Goal: Task Accomplishment & Management: Use online tool/utility

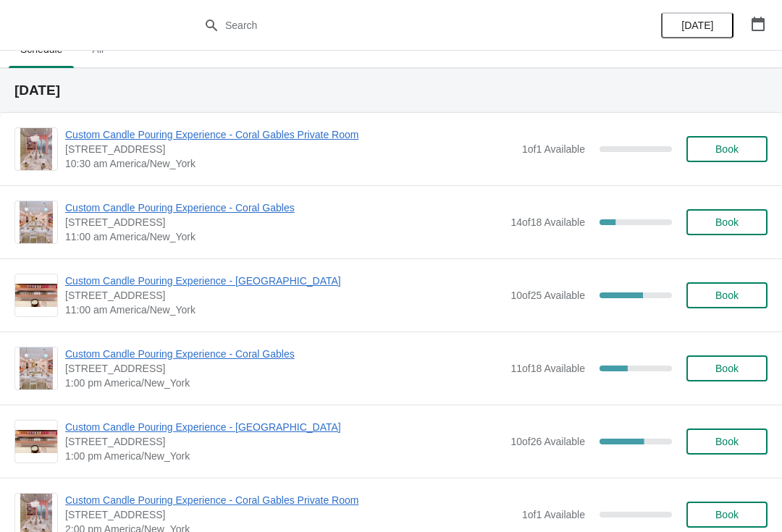
scroll to position [22, 0]
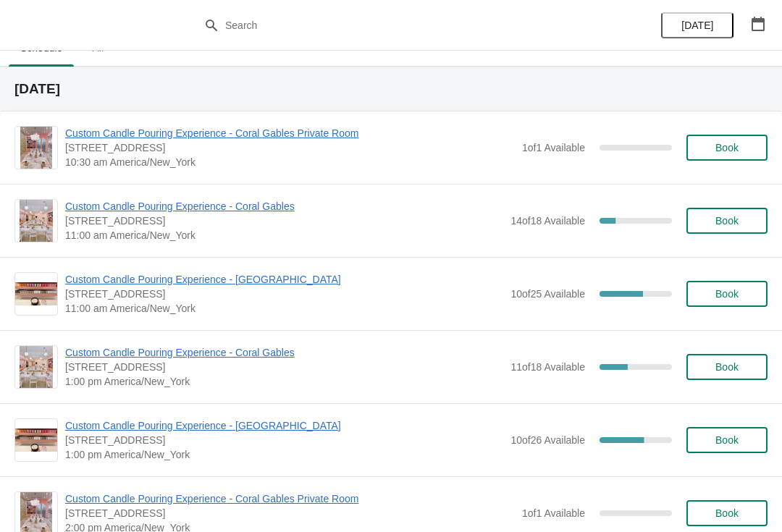
click at [243, 199] on span "Custom Candle Pouring Experience - Coral Gables" at bounding box center [284, 206] width 438 height 14
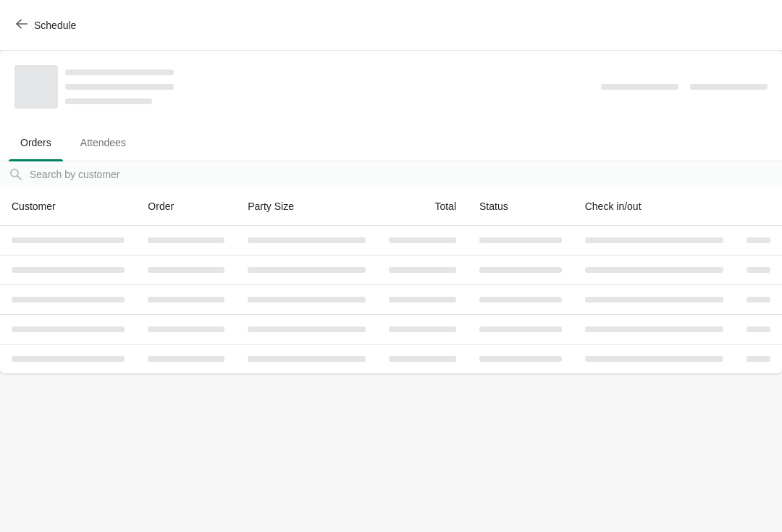
scroll to position [0, 0]
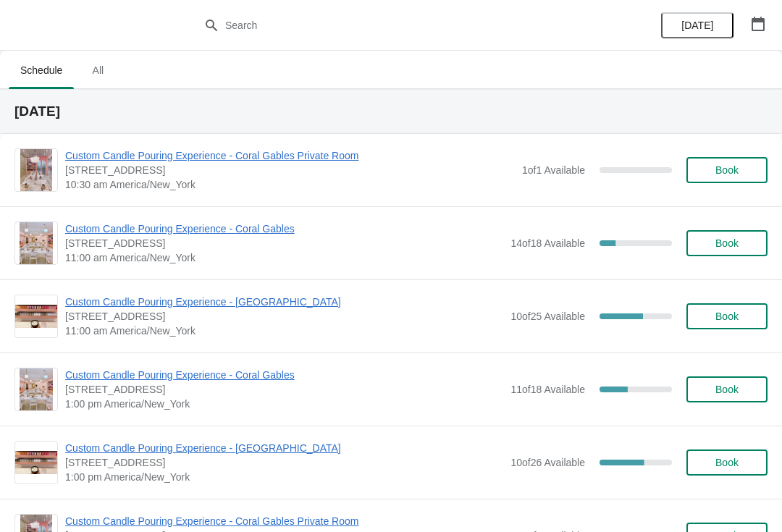
click at [250, 235] on span "Custom Candle Pouring Experience - Coral Gables" at bounding box center [284, 229] width 438 height 14
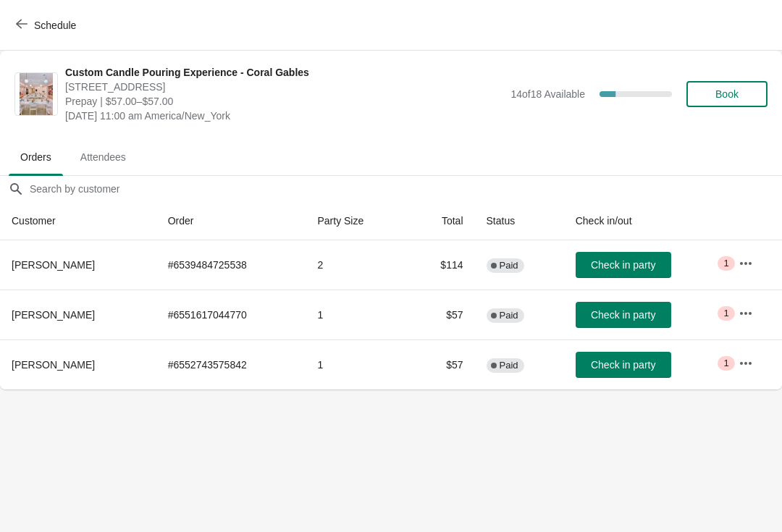
click at [739, 375] on button "button" at bounding box center [746, 363] width 26 height 26
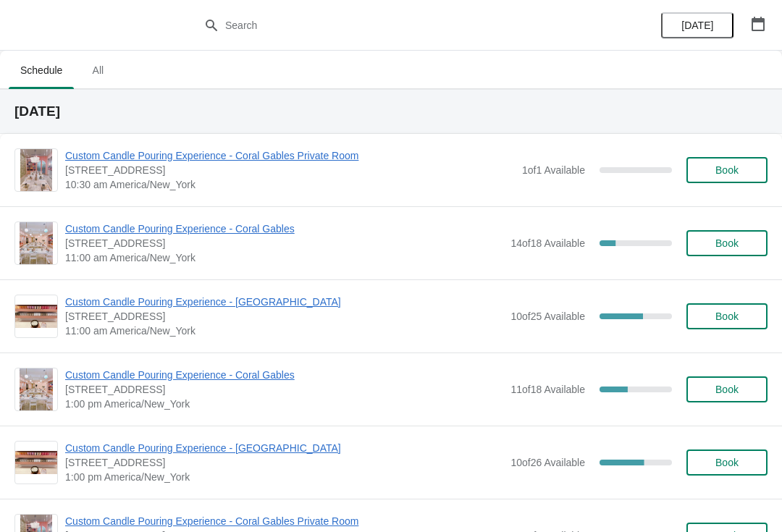
click at [207, 233] on span "Custom Candle Pouring Experience - Coral Gables" at bounding box center [284, 229] width 438 height 14
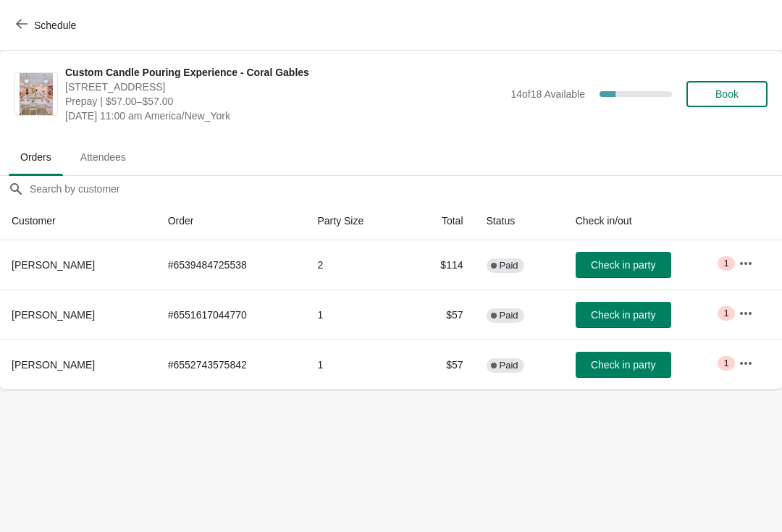
click at [757, 264] on button "button" at bounding box center [746, 264] width 26 height 26
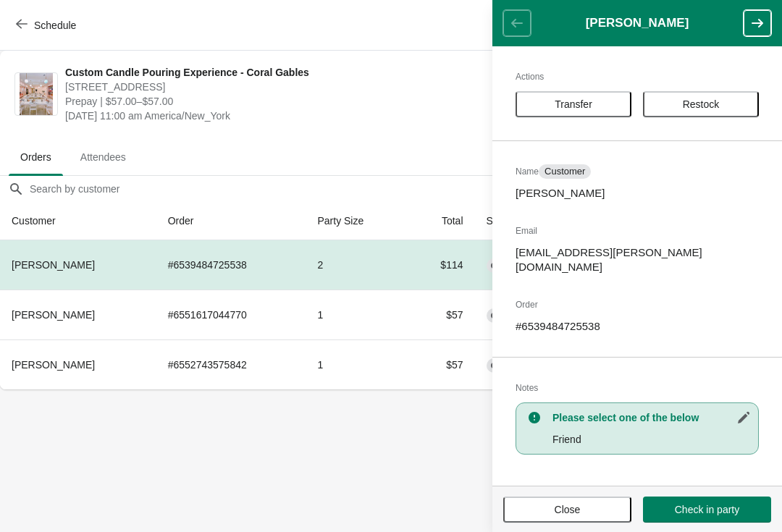
click at [568, 504] on span "Close" at bounding box center [568, 510] width 26 height 12
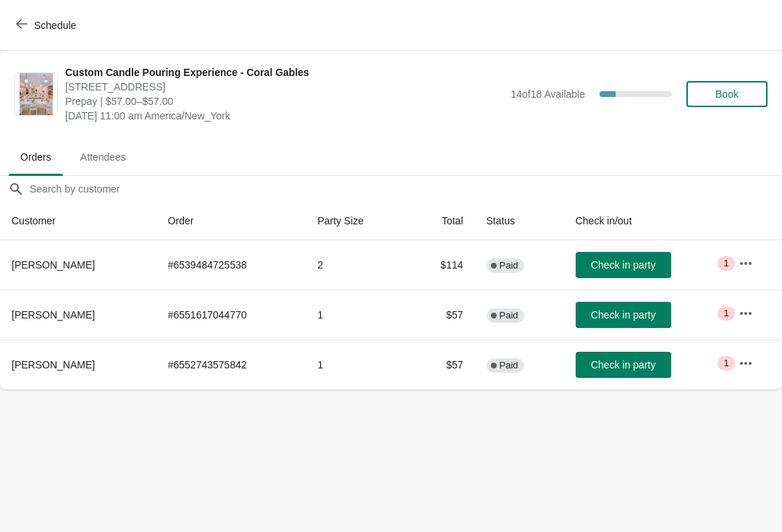
click at [753, 311] on icon "button" at bounding box center [746, 313] width 14 height 14
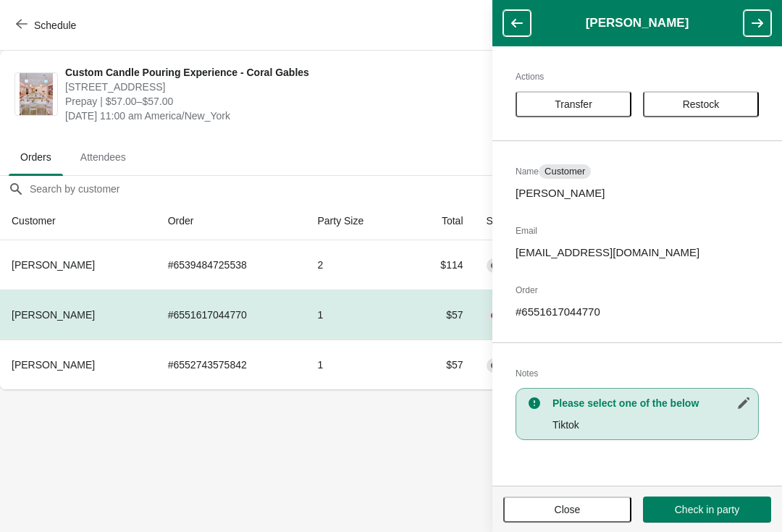
click at [545, 509] on span "Close" at bounding box center [567, 510] width 102 height 12
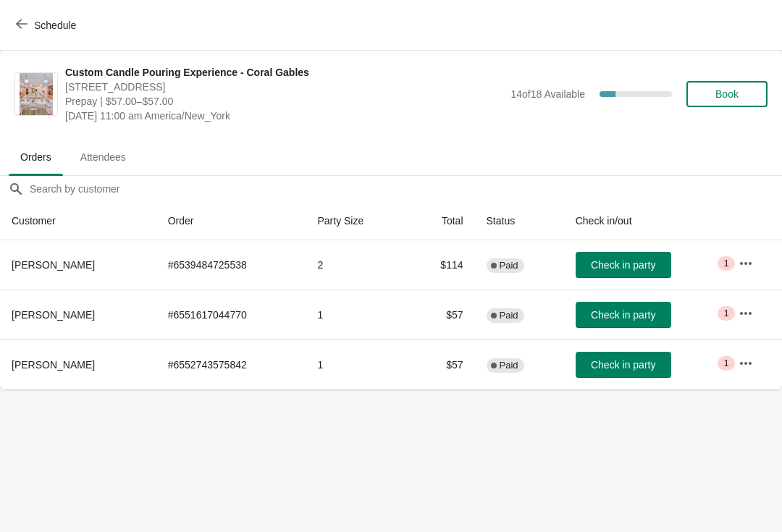
click at [746, 365] on icon "button" at bounding box center [746, 363] width 14 height 14
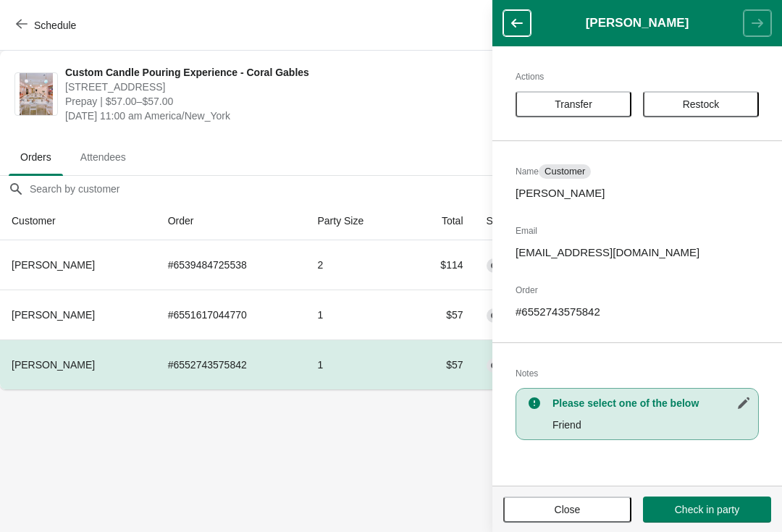
click at [538, 492] on footer "Close Check in party" at bounding box center [637, 509] width 290 height 46
click at [552, 492] on footer "Close Check in party" at bounding box center [637, 509] width 290 height 46
click at [533, 503] on button "Close" at bounding box center [567, 510] width 128 height 26
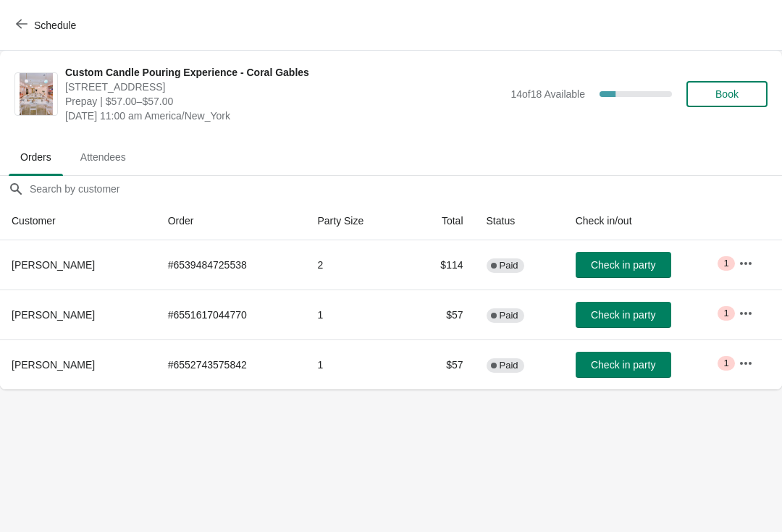
click at [35, 25] on span "Schedule" at bounding box center [55, 26] width 42 height 12
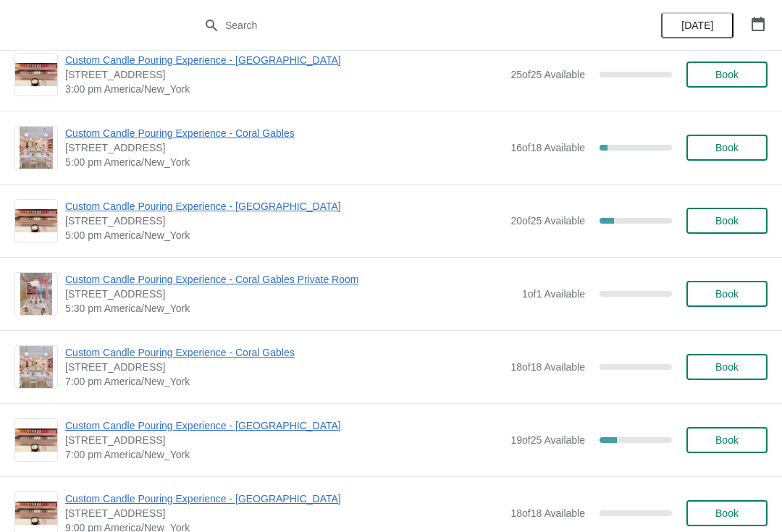
scroll to position [610, 0]
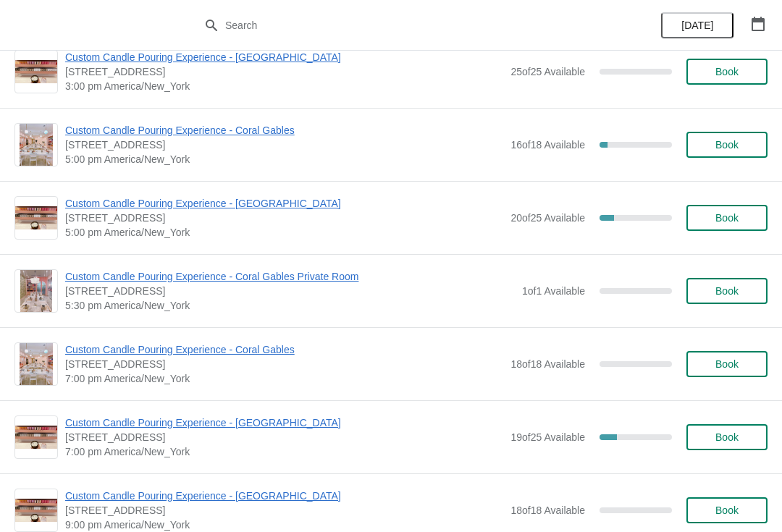
click at [113, 130] on span "Custom Candle Pouring Experience - Coral Gables" at bounding box center [284, 130] width 438 height 14
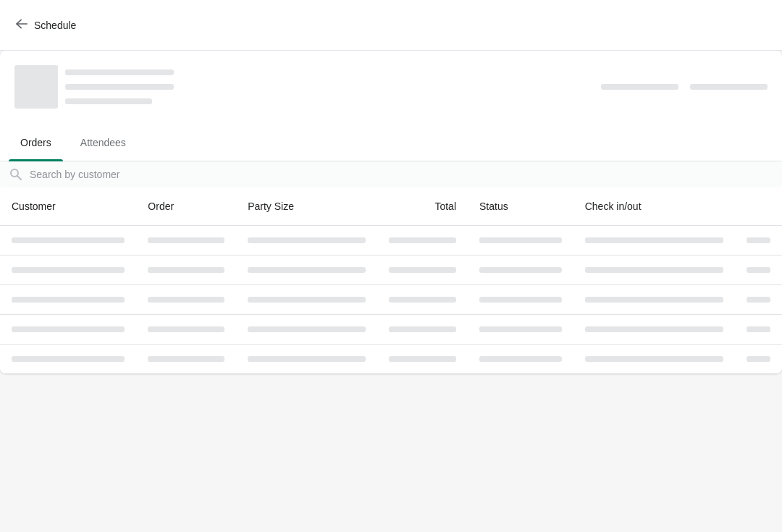
scroll to position [0, 0]
click at [10, 16] on button "Schedule" at bounding box center [47, 25] width 80 height 26
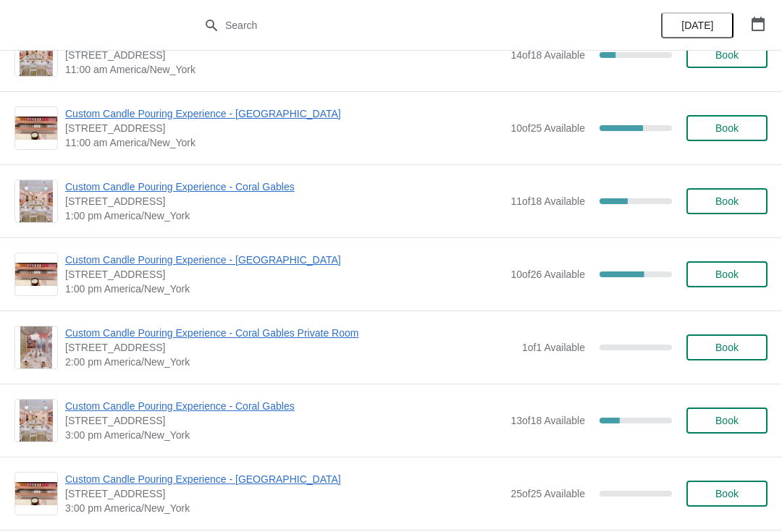
scroll to position [207, 0]
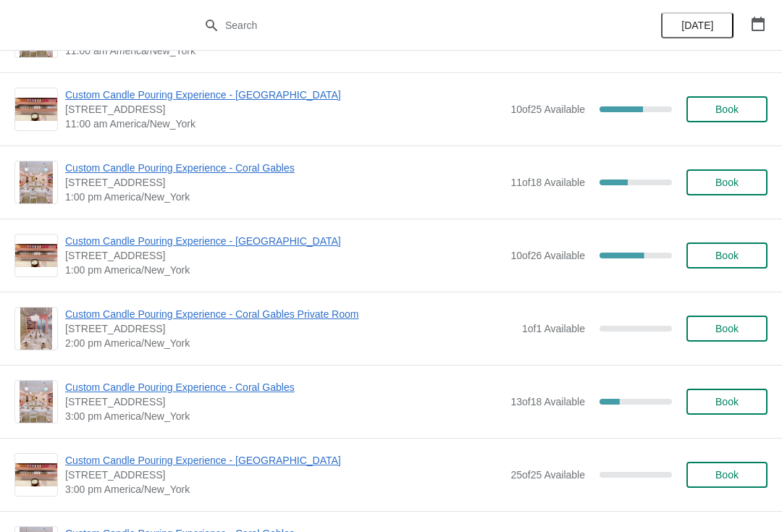
click at [113, 377] on div "Custom Candle Pouring Experience - Coral Gables 154 Giralda Avenue, Coral Gable…" at bounding box center [391, 401] width 782 height 73
click at [105, 380] on span "Custom Candle Pouring Experience - Coral Gables" at bounding box center [284, 387] width 438 height 14
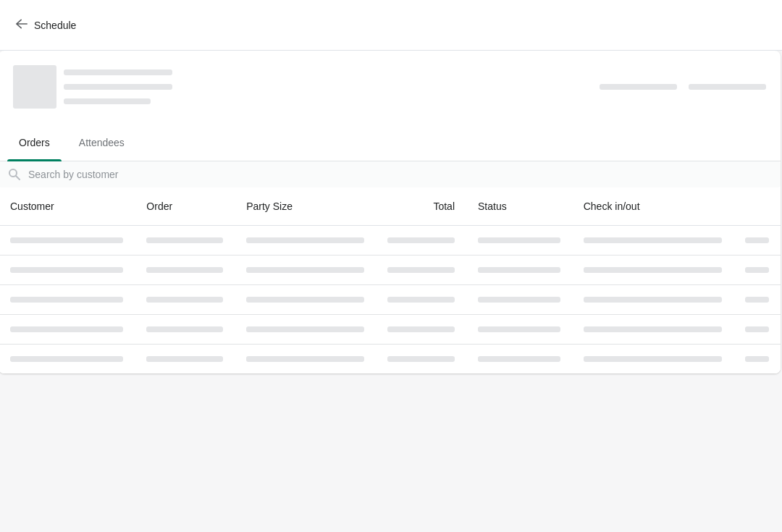
scroll to position [0, 1]
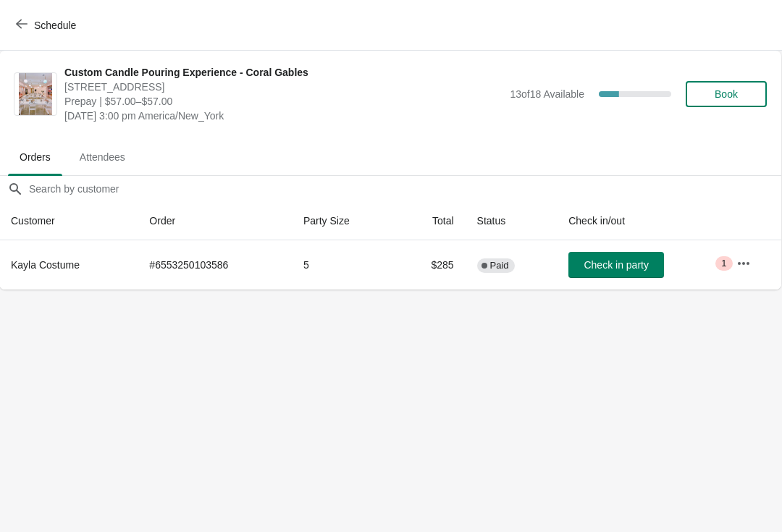
click at [749, 257] on icon "button" at bounding box center [743, 263] width 14 height 14
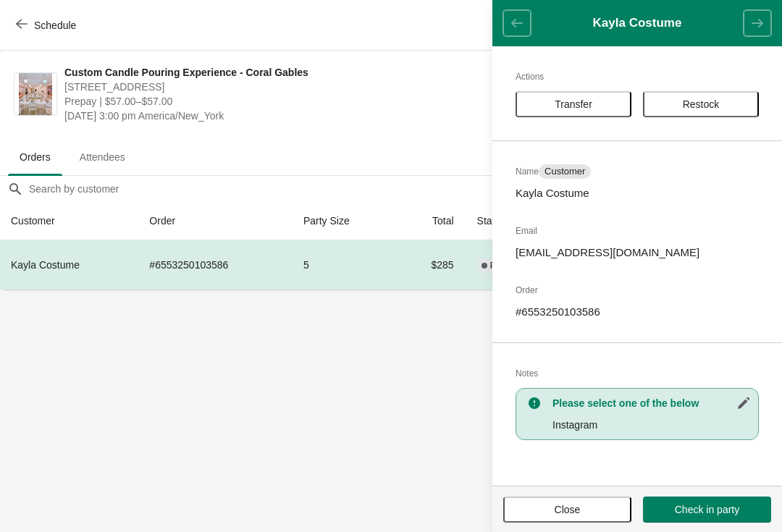
click at [581, 103] on span "Transfer" at bounding box center [574, 104] width 38 height 12
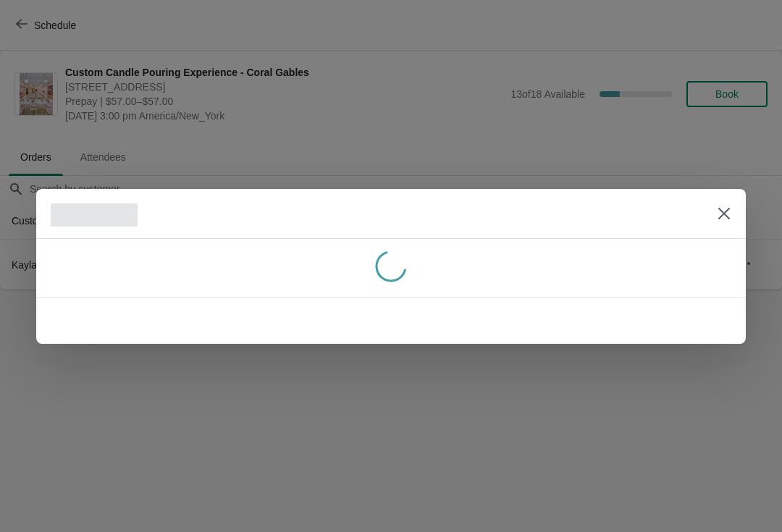
scroll to position [0, 0]
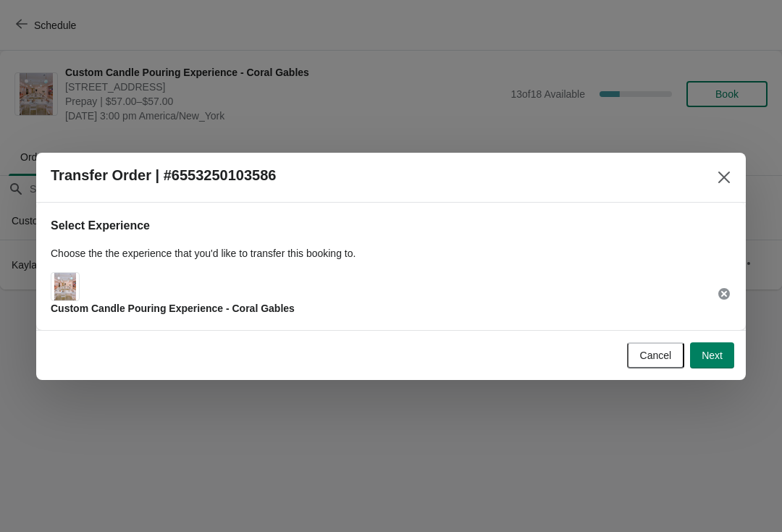
click at [718, 364] on button "Next" at bounding box center [712, 356] width 44 height 26
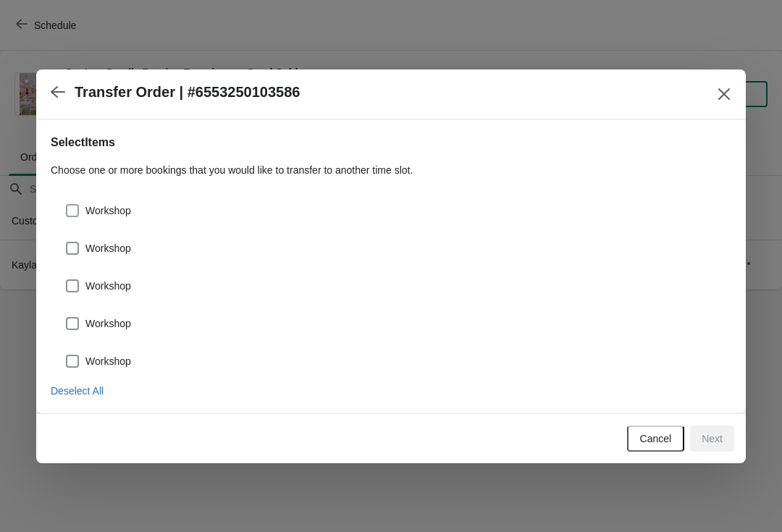
click at [112, 210] on span "Workshop" at bounding box center [108, 210] width 46 height 14
click at [67, 205] on input "Workshop" at bounding box center [66, 204] width 1 height 1
checkbox input "true"
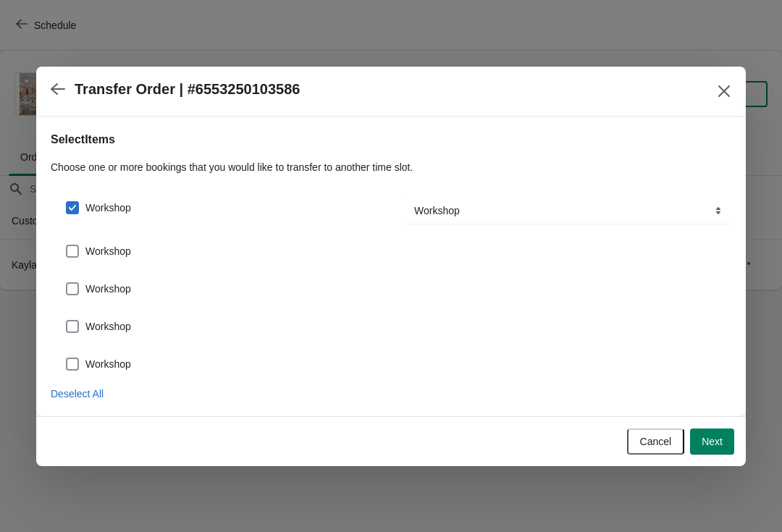
click at [119, 261] on label "Workshop" at bounding box center [98, 251] width 66 height 20
click at [67, 245] on input "Workshop" at bounding box center [66, 245] width 1 height 1
checkbox input "true"
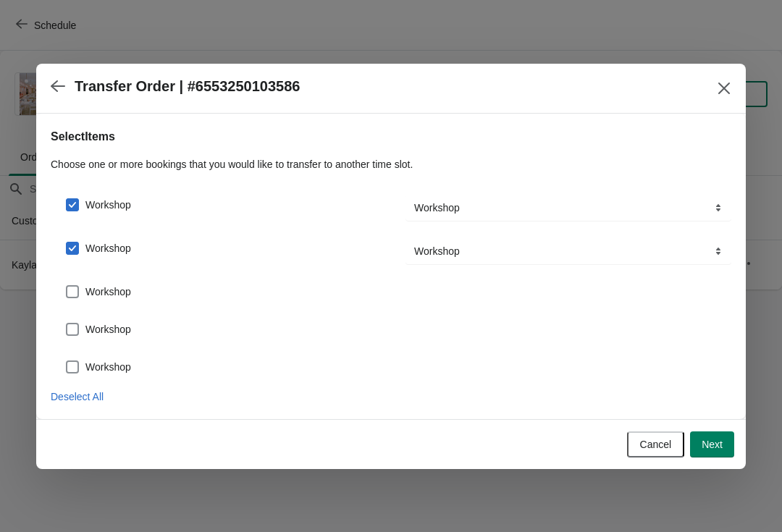
click at [113, 300] on label "Workshop" at bounding box center [98, 292] width 66 height 20
click at [67, 286] on input "Workshop" at bounding box center [66, 285] width 1 height 1
checkbox input "true"
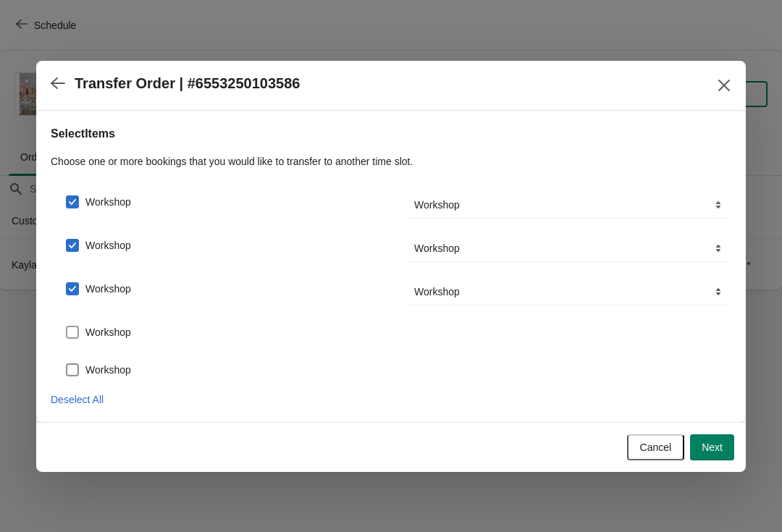
click at [117, 342] on label "Workshop" at bounding box center [98, 332] width 66 height 20
click at [67, 327] on input "Workshop" at bounding box center [66, 326] width 1 height 1
checkbox input "true"
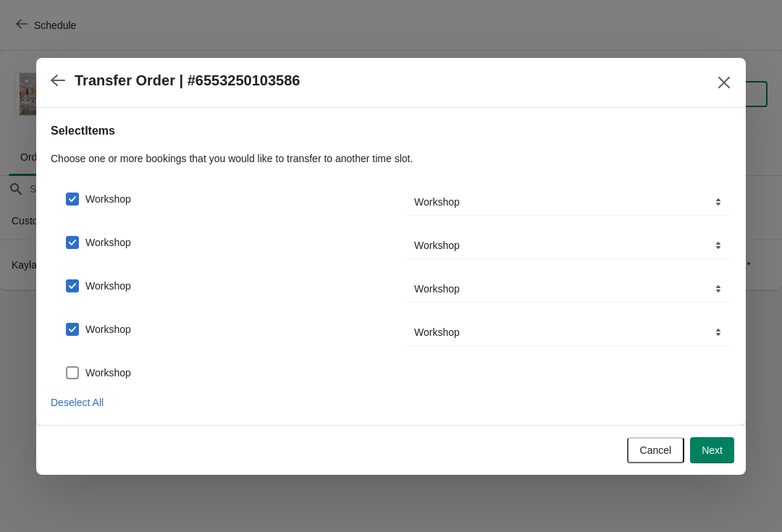
click at [119, 379] on span "Workshop" at bounding box center [108, 373] width 46 height 14
click at [67, 367] on input "Workshop" at bounding box center [66, 366] width 1 height 1
checkbox input "true"
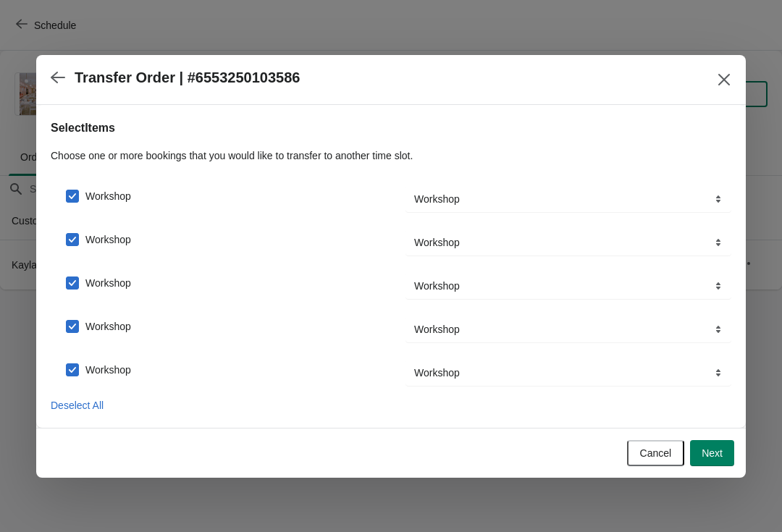
click at [725, 465] on button "Next" at bounding box center [712, 453] width 44 height 26
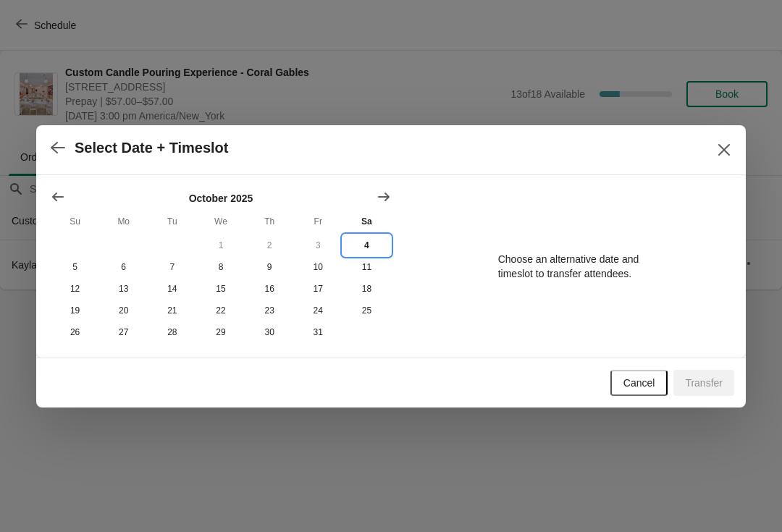
click at [380, 240] on button "4" at bounding box center [367, 246] width 49 height 22
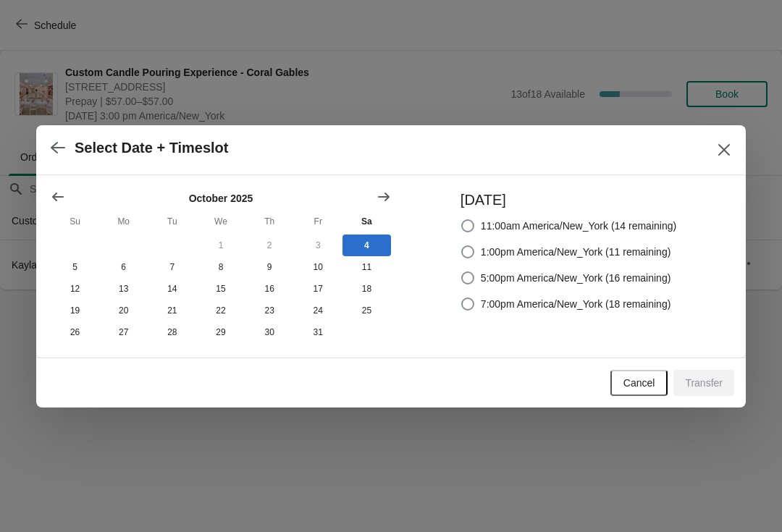
click at [557, 284] on label "5:00pm America/New_York (16 remaining)" at bounding box center [566, 278] width 211 height 20
click at [462, 272] on input "5:00pm America/New_York (16 remaining)" at bounding box center [461, 272] width 1 height 1
radio input "true"
click at [729, 393] on button "Transfer" at bounding box center [703, 383] width 61 height 26
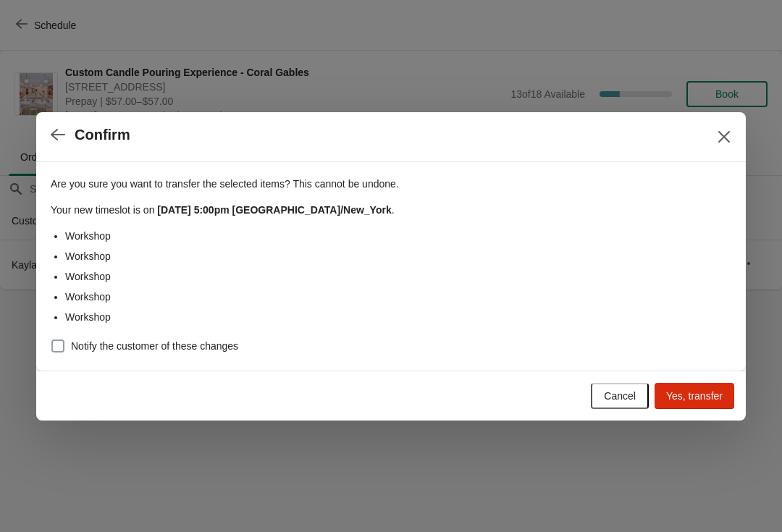
click at [149, 346] on span "Notify the customer of these changes" at bounding box center [154, 346] width 167 height 14
click at [52, 340] on input "Notify the customer of these changes" at bounding box center [51, 340] width 1 height 1
checkbox input "true"
click at [728, 405] on button "Yes, transfer" at bounding box center [695, 396] width 80 height 26
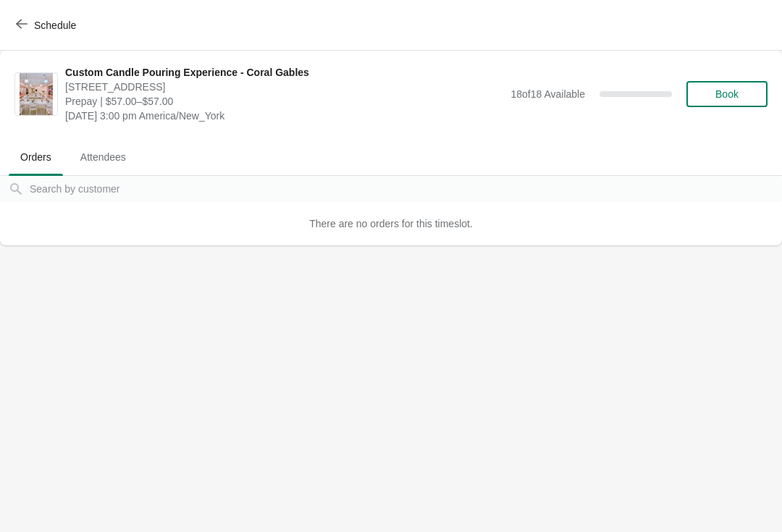
click at [23, 25] on icon "button" at bounding box center [22, 24] width 12 height 12
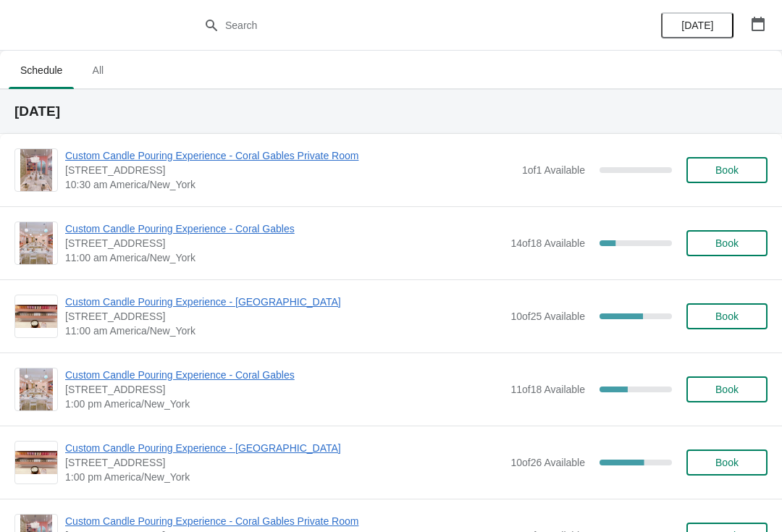
click at [248, 222] on span "Custom Candle Pouring Experience - Coral Gables" at bounding box center [284, 229] width 438 height 14
click at [115, 231] on span "Custom Candle Pouring Experience - Coral Gables" at bounding box center [284, 229] width 438 height 14
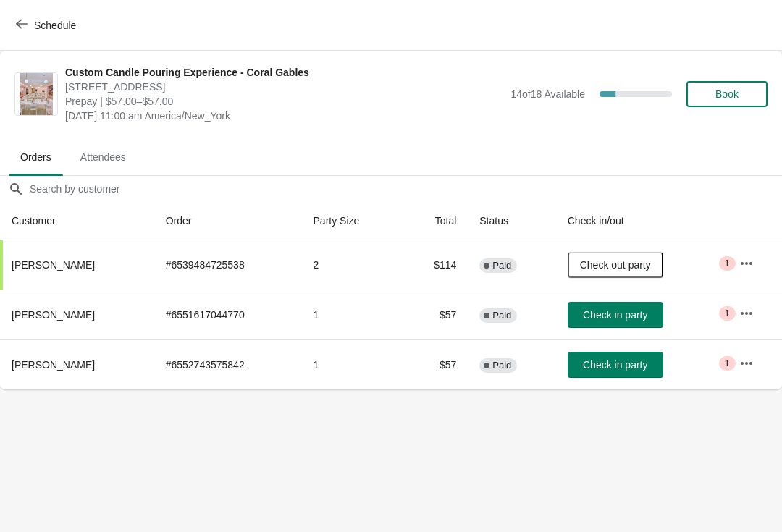
scroll to position [0, 1]
click at [49, 23] on span "Schedule" at bounding box center [55, 26] width 42 height 12
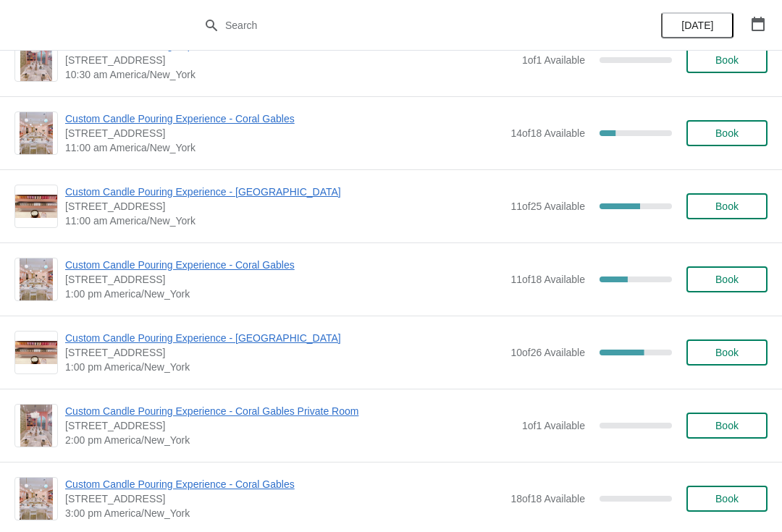
scroll to position [113, 0]
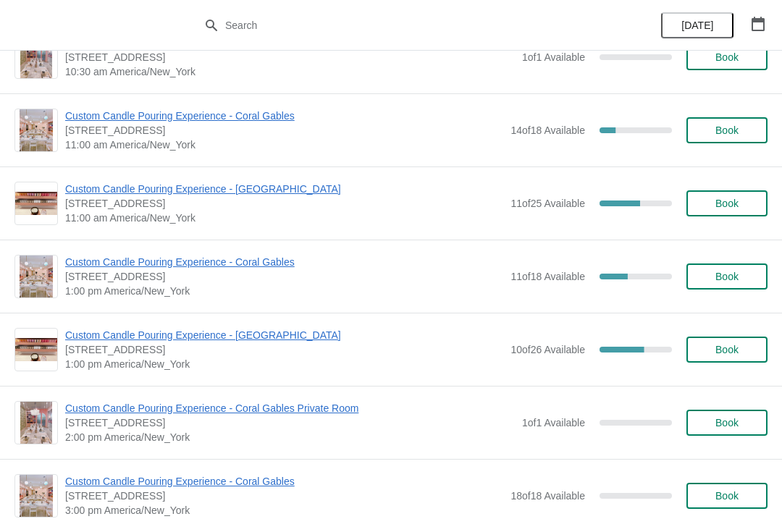
click at [206, 269] on span "Custom Candle Pouring Experience - Coral Gables" at bounding box center [284, 262] width 438 height 14
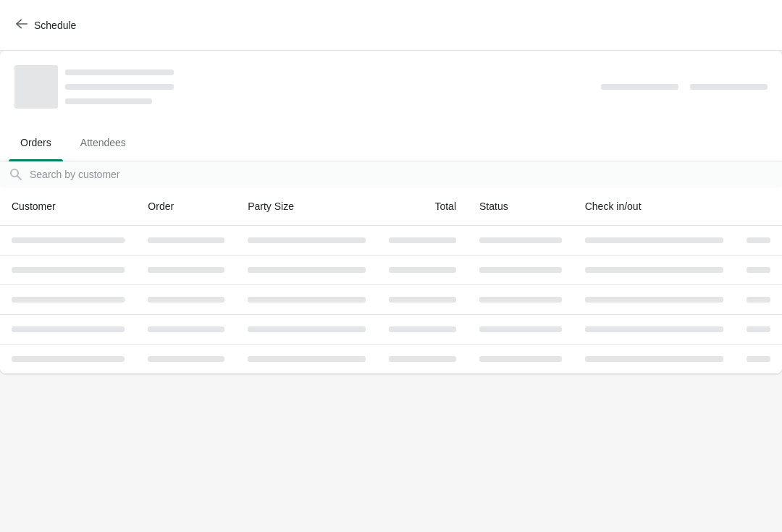
scroll to position [0, 0]
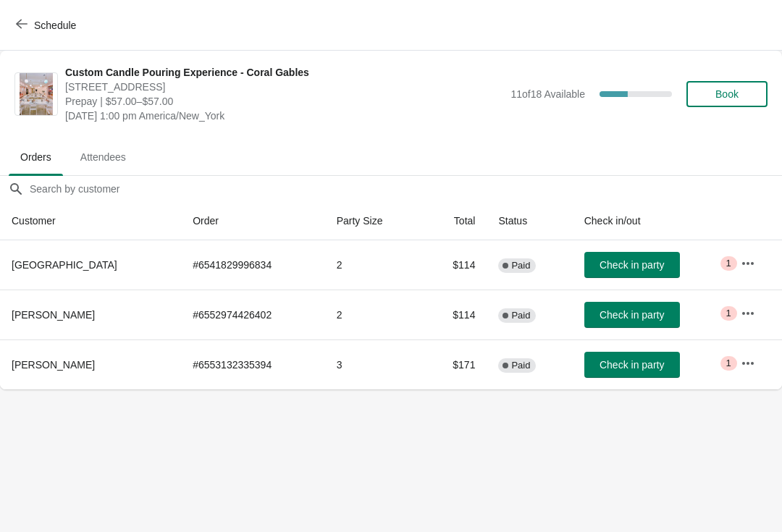
click at [25, 23] on icon "button" at bounding box center [22, 24] width 12 height 12
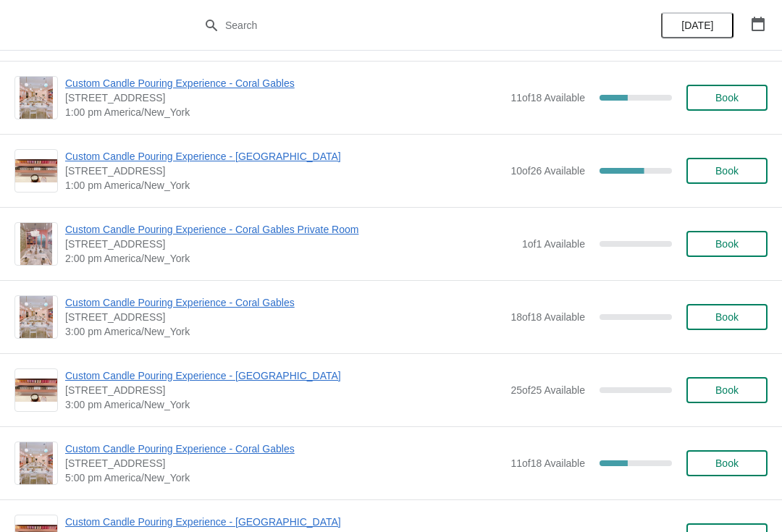
scroll to position [295, 0]
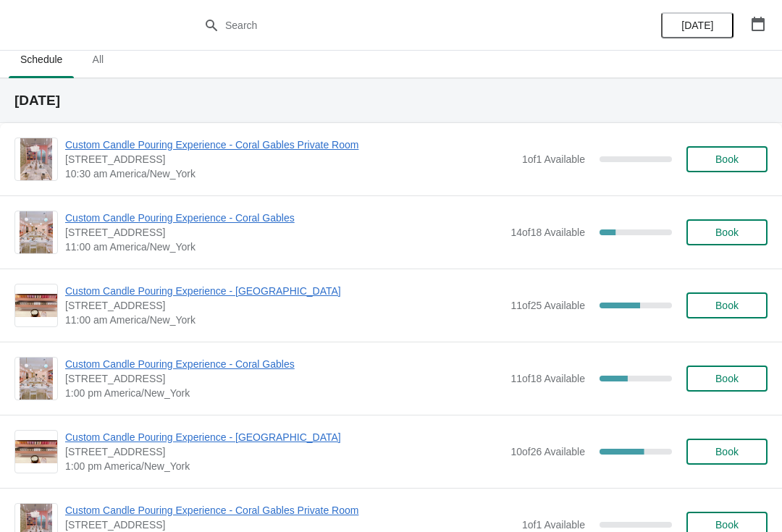
scroll to position [20, 0]
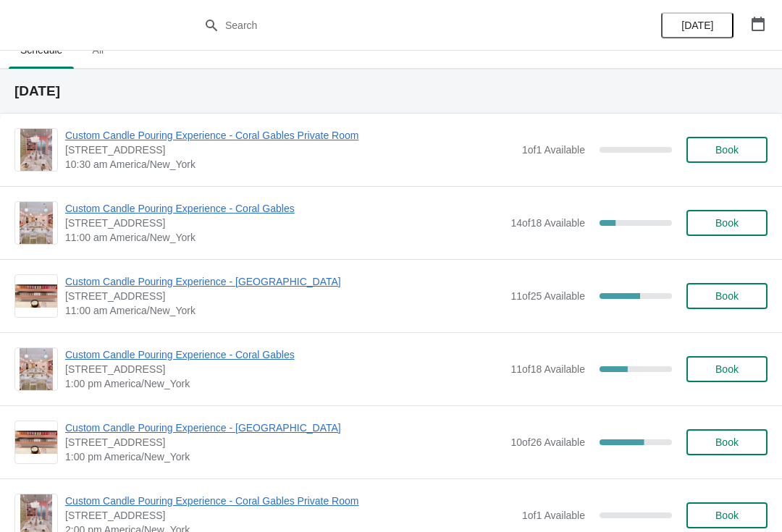
click at [251, 203] on span "Custom Candle Pouring Experience - Coral Gables" at bounding box center [284, 208] width 438 height 14
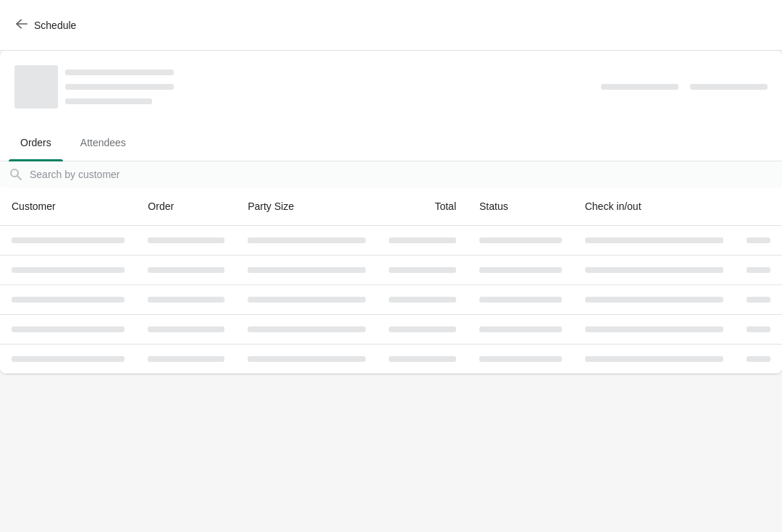
scroll to position [0, 0]
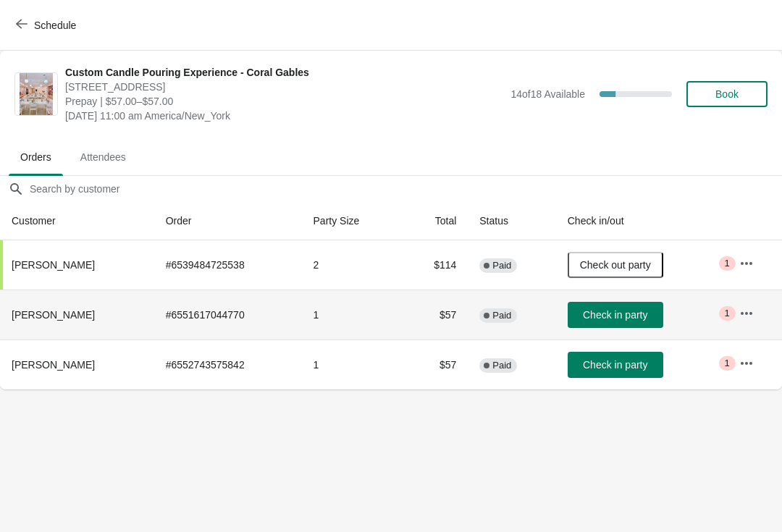
click at [637, 313] on span "Check in party" at bounding box center [615, 315] width 64 height 12
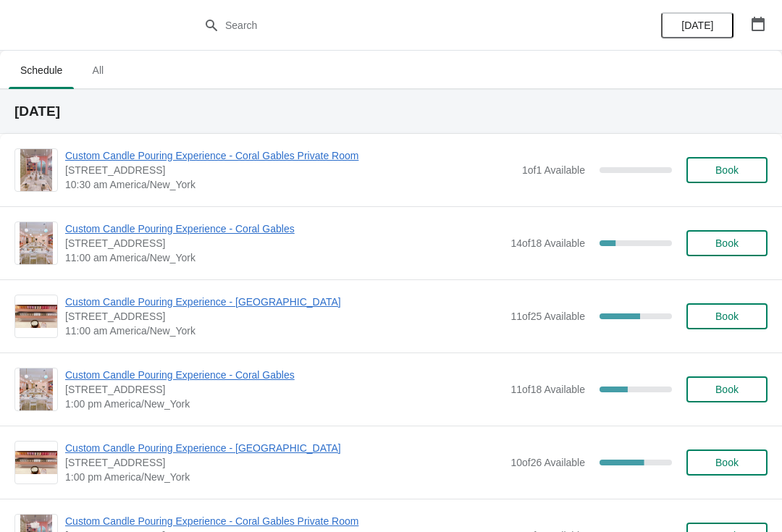
click at [88, 224] on span "Custom Candle Pouring Experience - Coral Gables" at bounding box center [284, 229] width 438 height 14
click at [87, 222] on span "Custom Candle Pouring Experience - Coral Gables" at bounding box center [284, 229] width 438 height 14
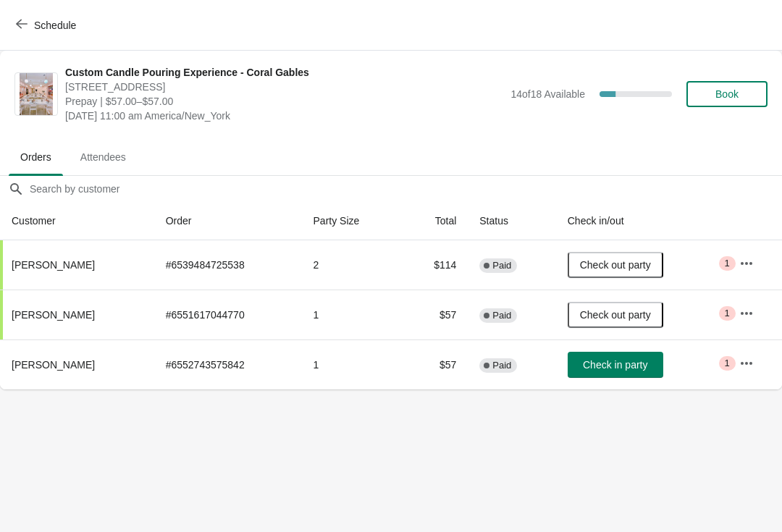
click at [642, 359] on span "Check in party" at bounding box center [615, 365] width 64 height 12
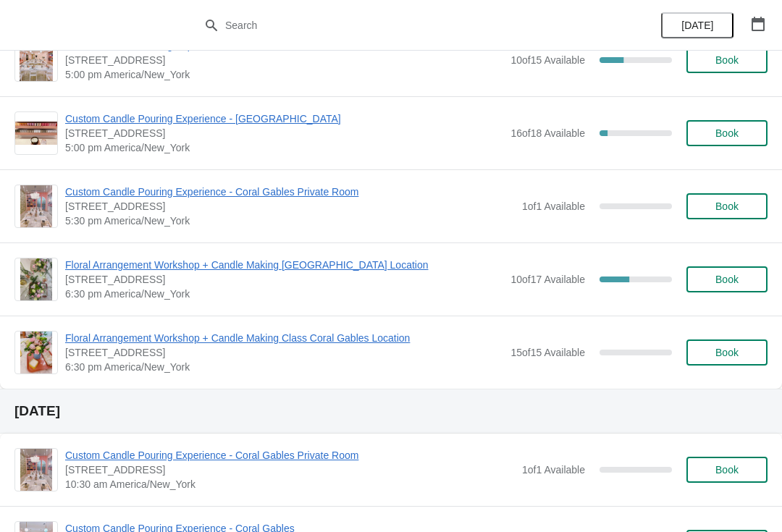
scroll to position [3962, 0]
